Goal: Communication & Community: Answer question/provide support

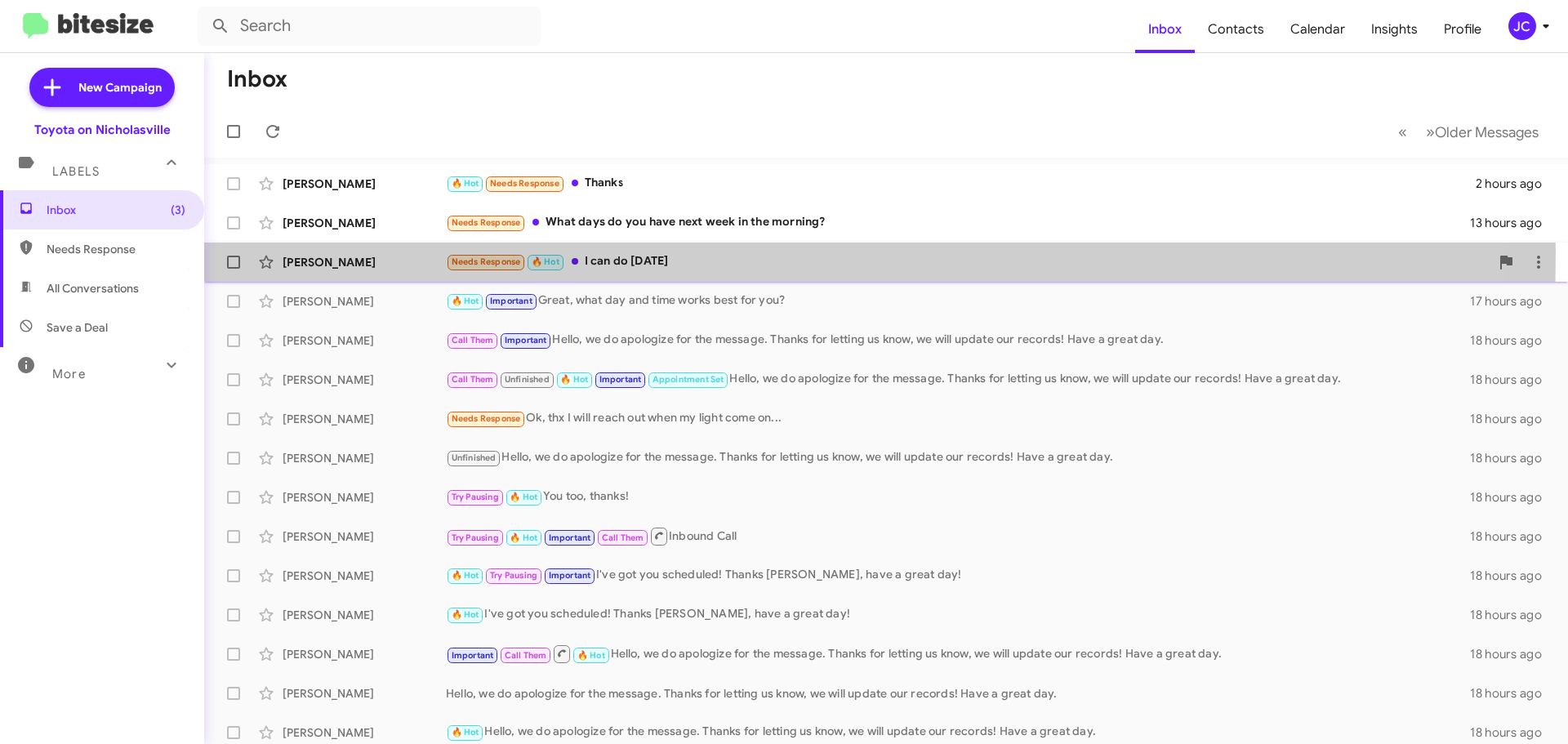
click at [389, 252] on div "[PERSON_NAME] Needs Response 🔥 Hot I can do [DATE]" at bounding box center [887, 262] width 1338 height 33
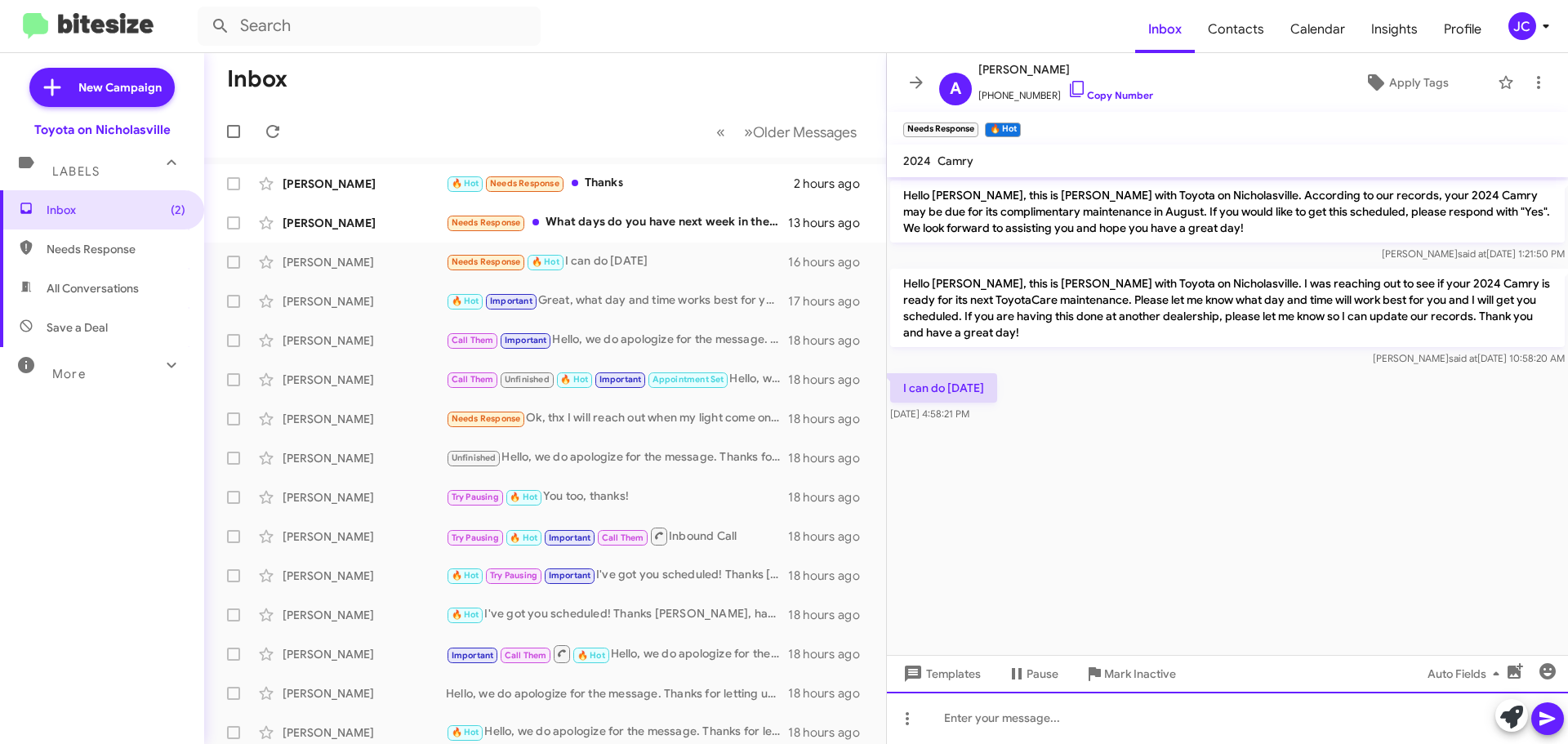
click at [1011, 725] on div at bounding box center [1227, 718] width 681 height 52
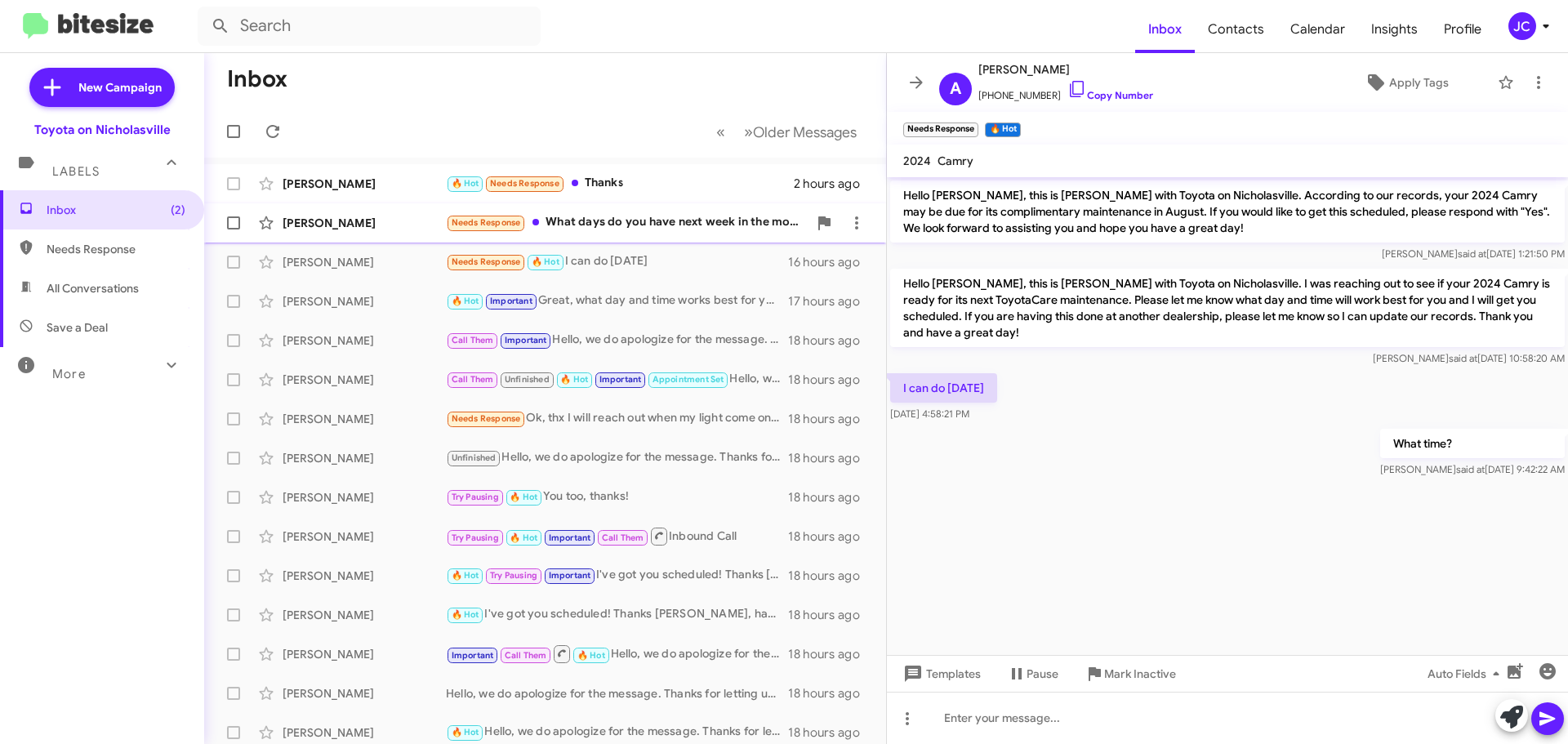
click at [353, 225] on div "[PERSON_NAME]" at bounding box center [365, 222] width 164 height 16
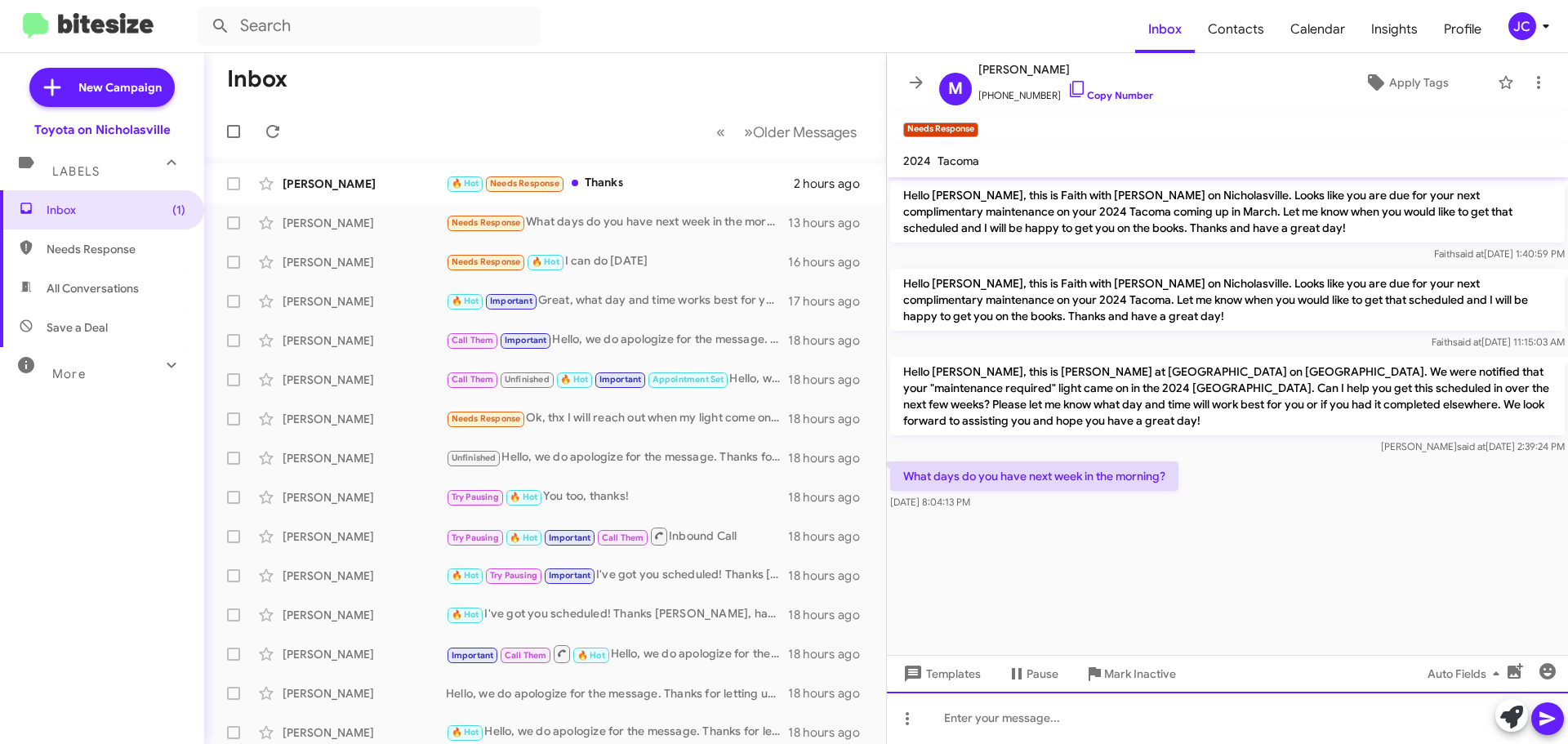
click at [1083, 714] on div at bounding box center [1227, 718] width 681 height 52
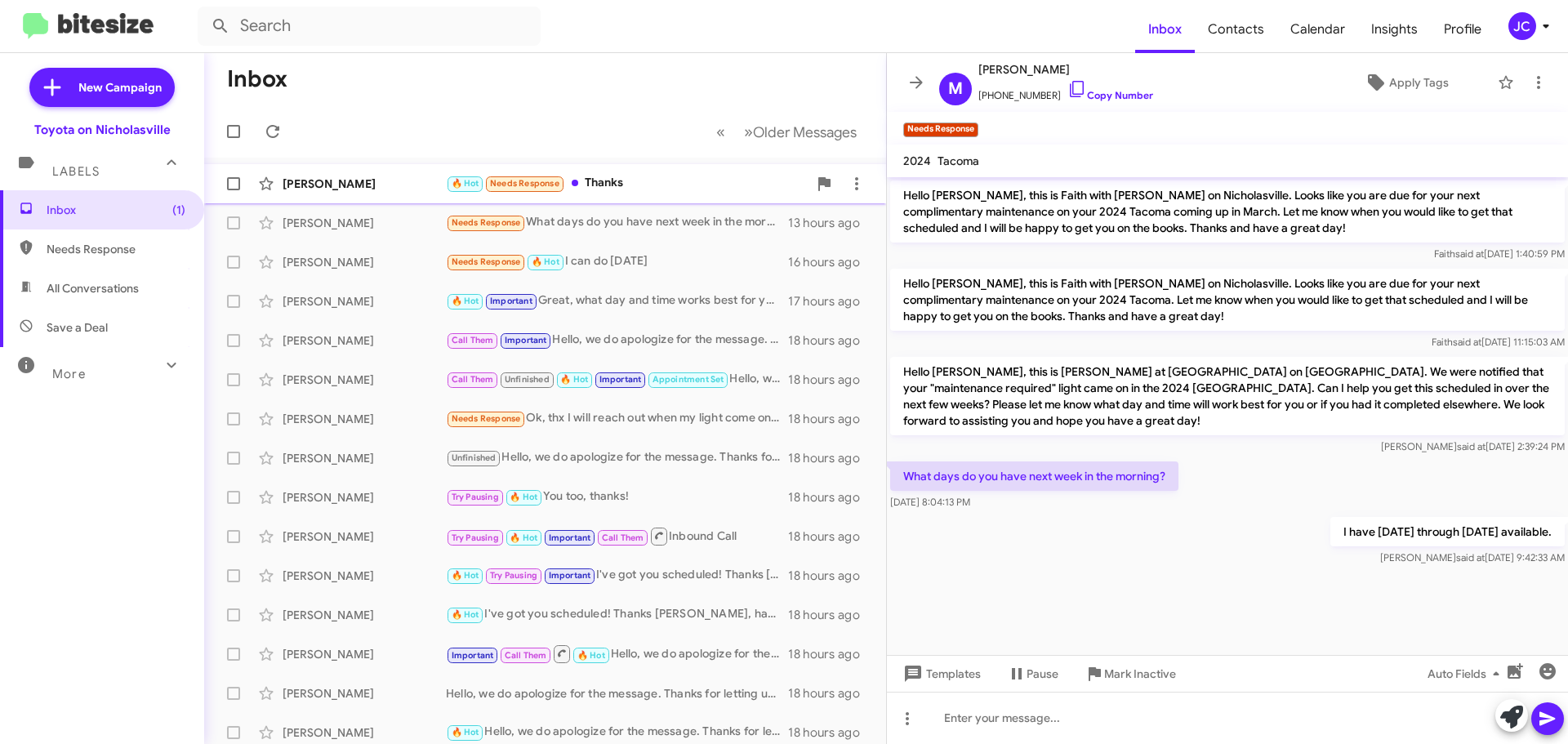
click at [380, 192] on div "[PERSON_NAME] 🔥 Hot Needs Response Thanks 2 hours ago" at bounding box center [545, 184] width 655 height 33
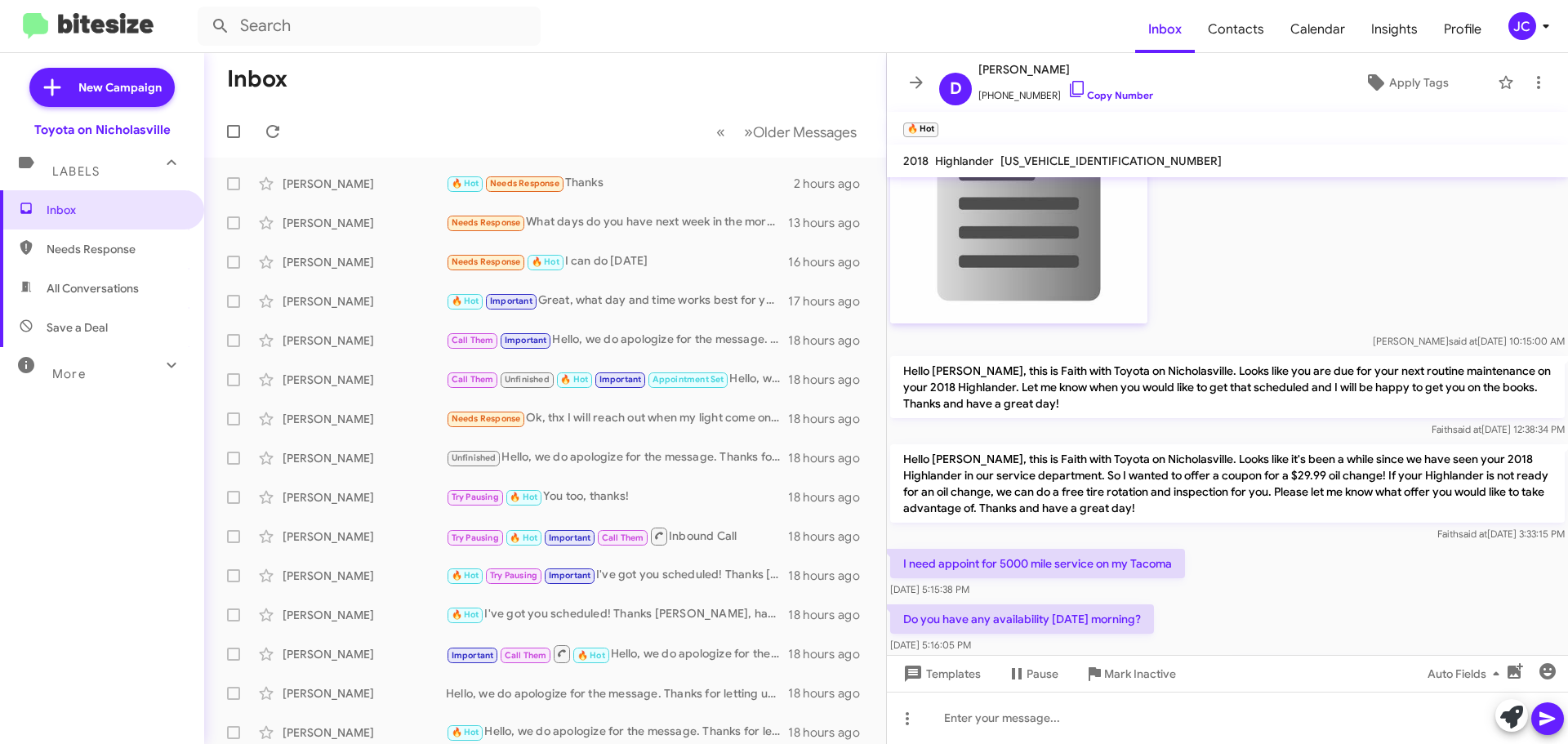
scroll to position [1273, 0]
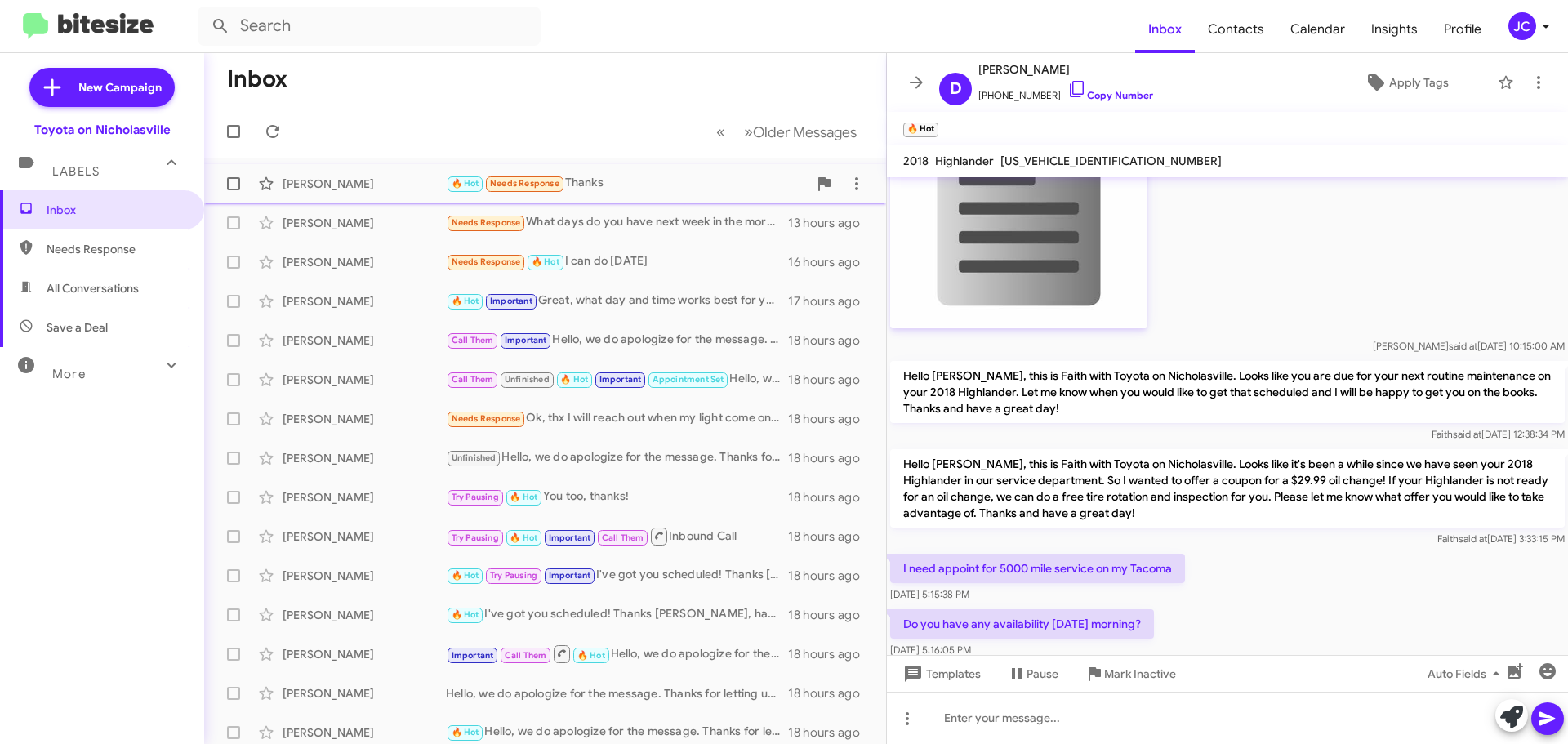
click at [229, 184] on span at bounding box center [234, 184] width 13 height 13
click at [233, 191] on input "checkbox" at bounding box center [233, 191] width 1 height 1
checkbox input "true"
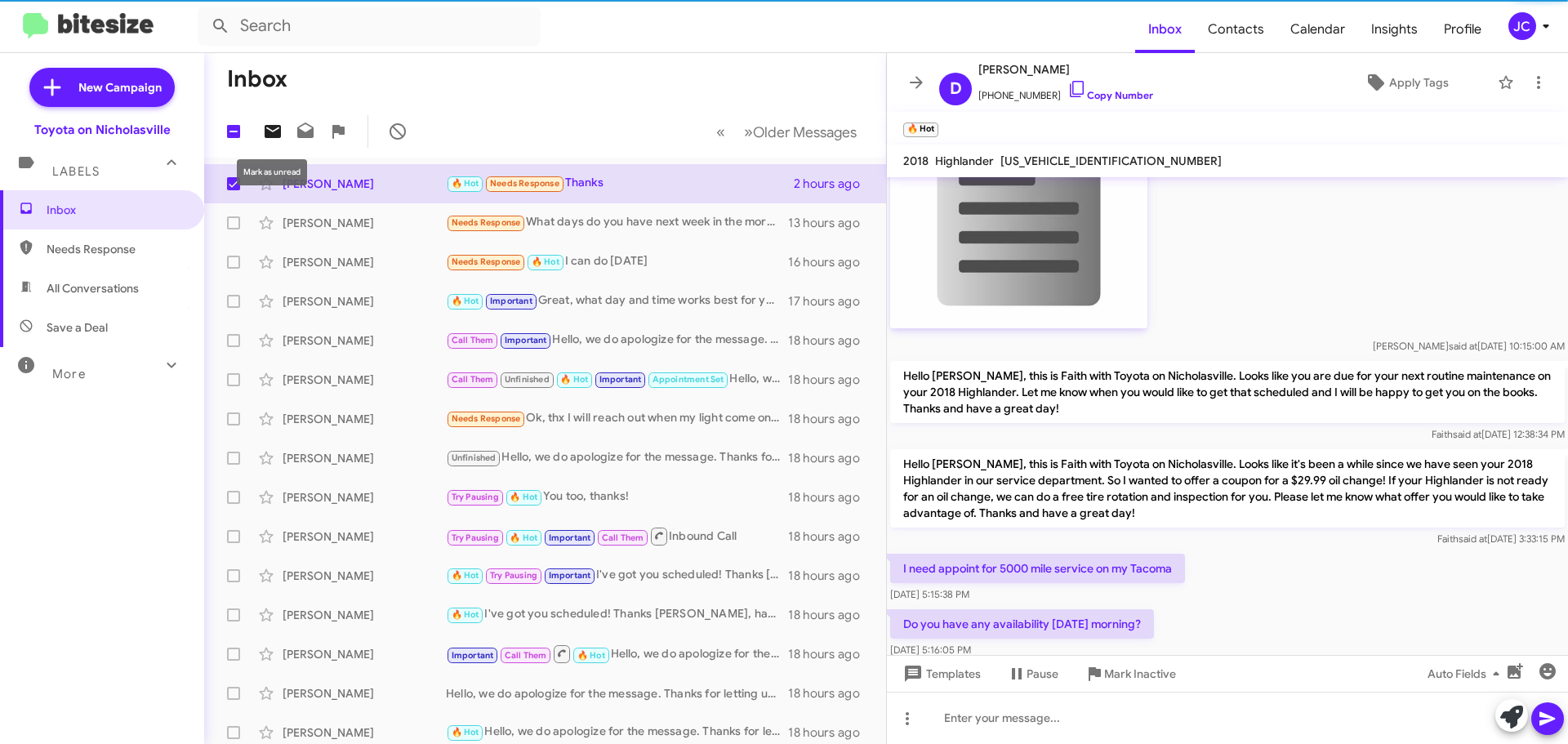
click at [271, 133] on icon at bounding box center [272, 132] width 16 height 13
